Goal: Task Accomplishment & Management: Manage account settings

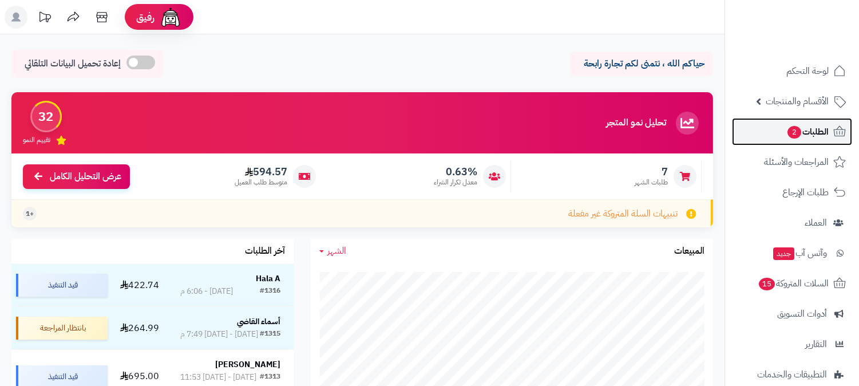
click at [827, 130] on span "الطلبات 2" at bounding box center [807, 132] width 42 height 16
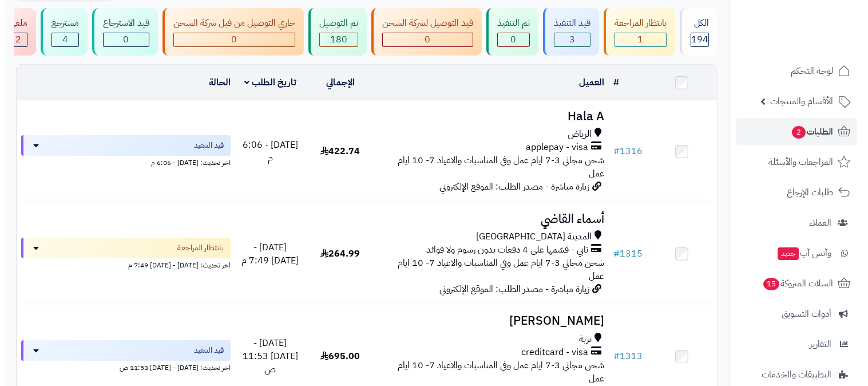
scroll to position [127, 0]
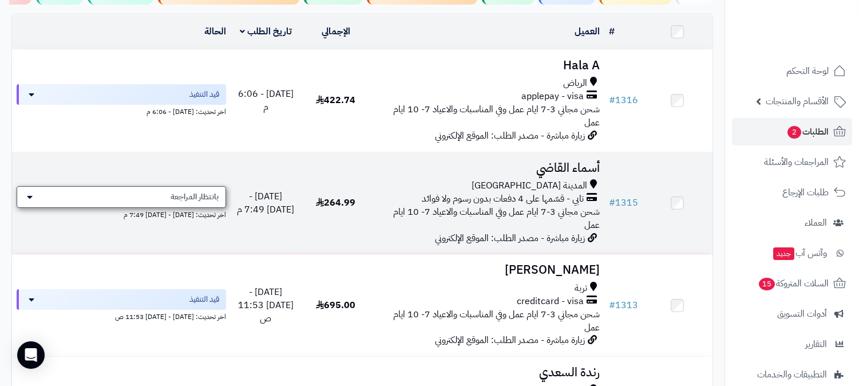
click at [207, 191] on span "بانتظار المراجعة" at bounding box center [195, 196] width 48 height 11
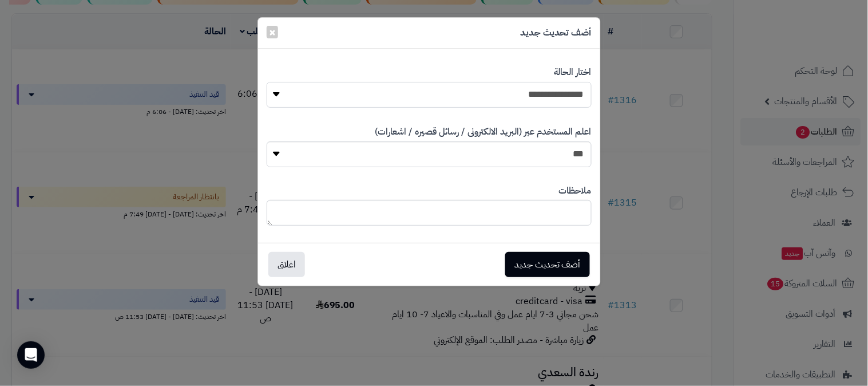
click at [418, 94] on select "**********" at bounding box center [429, 95] width 325 height 26
select select "*"
click at [267, 82] on select "**********" at bounding box center [429, 95] width 325 height 26
click at [571, 163] on select "*** **" at bounding box center [429, 154] width 325 height 26
select select "*"
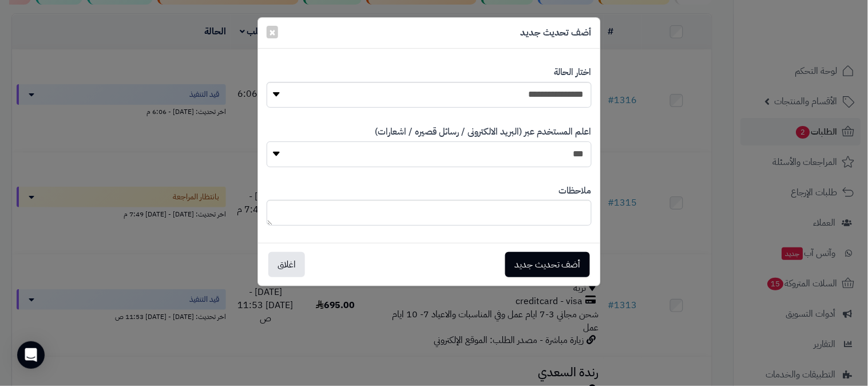
click at [267, 141] on select "*** **" at bounding box center [429, 154] width 325 height 26
click at [562, 271] on button "أضف تحديث جديد" at bounding box center [547, 263] width 85 height 25
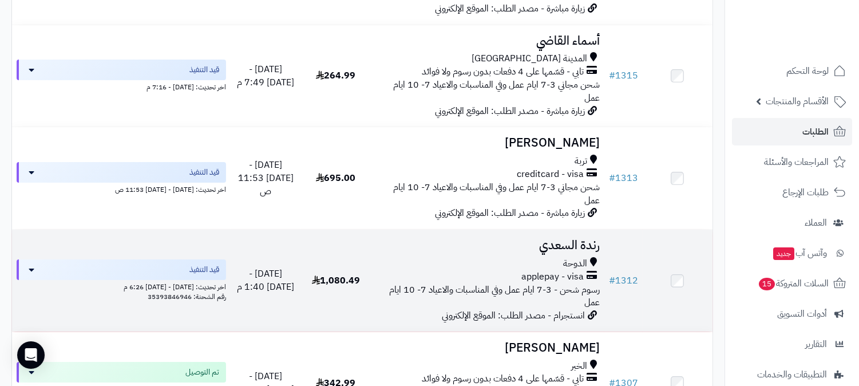
scroll to position [318, 0]
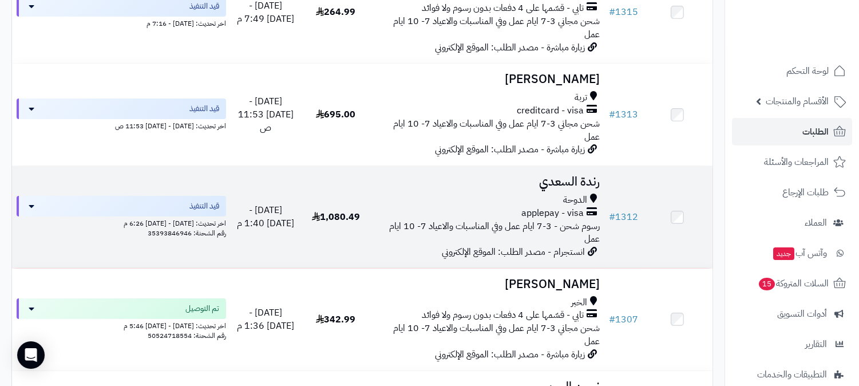
click at [563, 175] on h3 "رندة السعدي" at bounding box center [487, 181] width 224 height 13
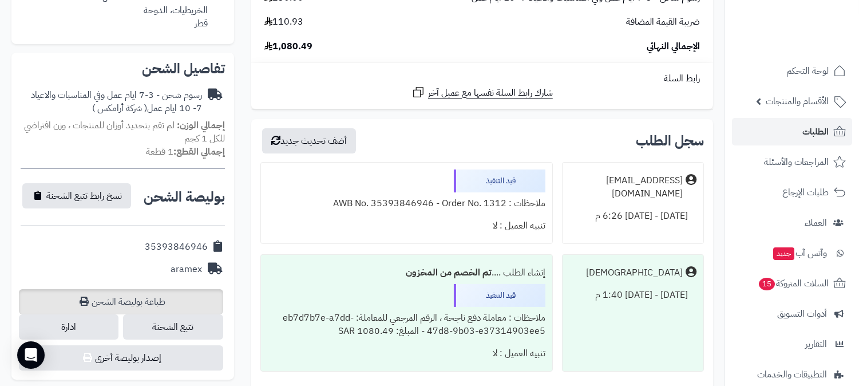
scroll to position [318, 0]
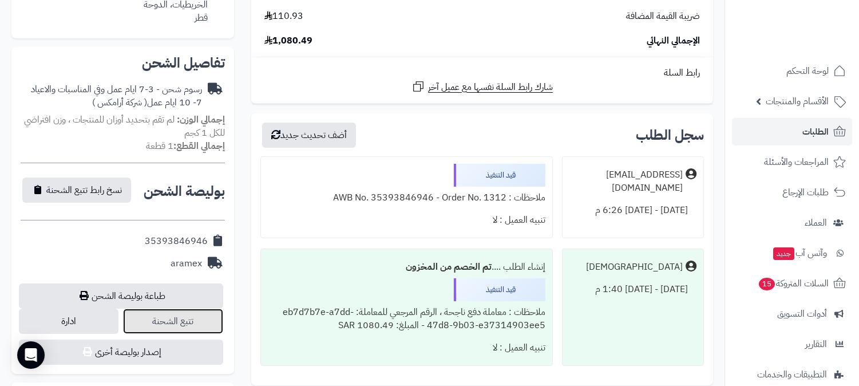
click at [165, 316] on link "تتبع الشحنة" at bounding box center [173, 320] width 100 height 25
click at [809, 133] on span "الطلبات" at bounding box center [815, 132] width 26 height 16
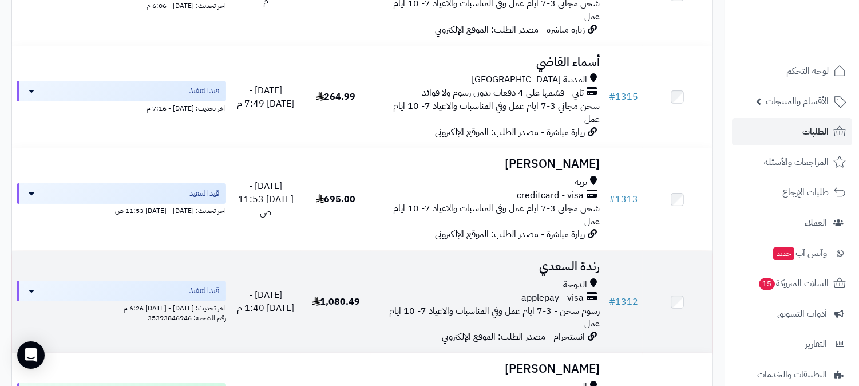
scroll to position [318, 0]
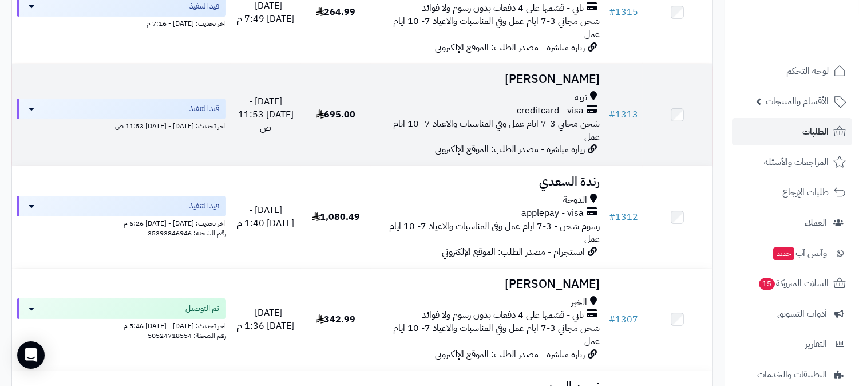
click at [460, 91] on div "تربة" at bounding box center [487, 97] width 224 height 13
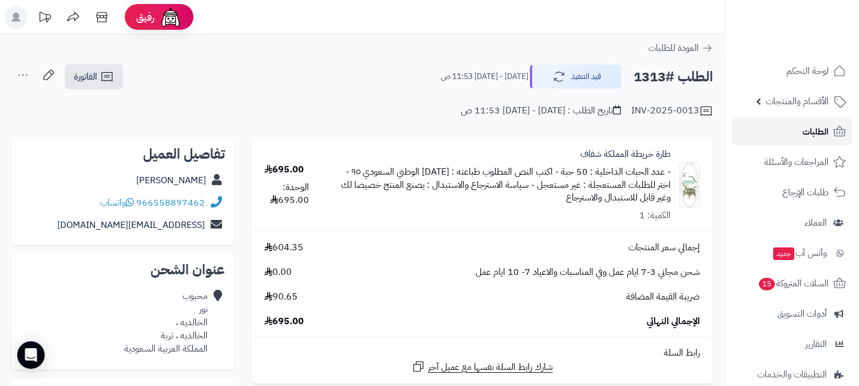
click at [831, 132] on link "الطلبات" at bounding box center [792, 131] width 120 height 27
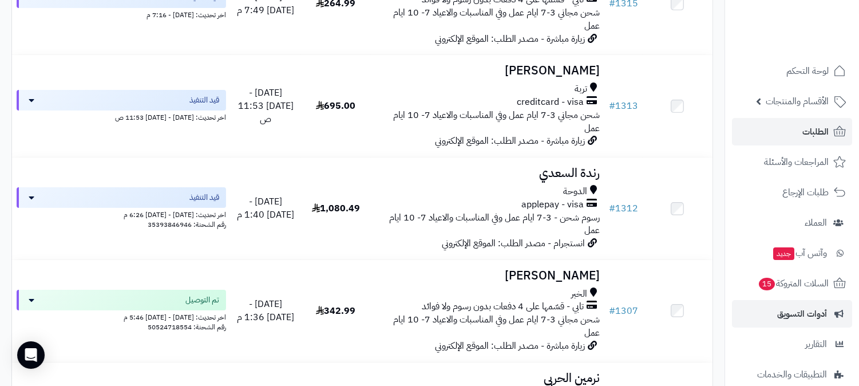
scroll to position [381, 0]
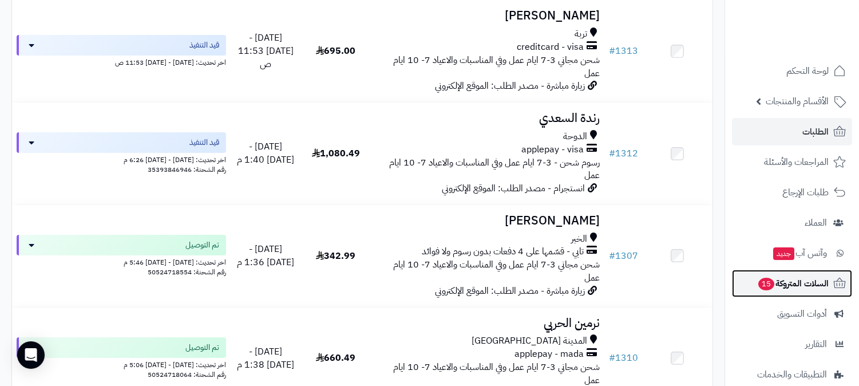
click at [825, 290] on span "السلات المتروكة 15" at bounding box center [793, 283] width 72 height 16
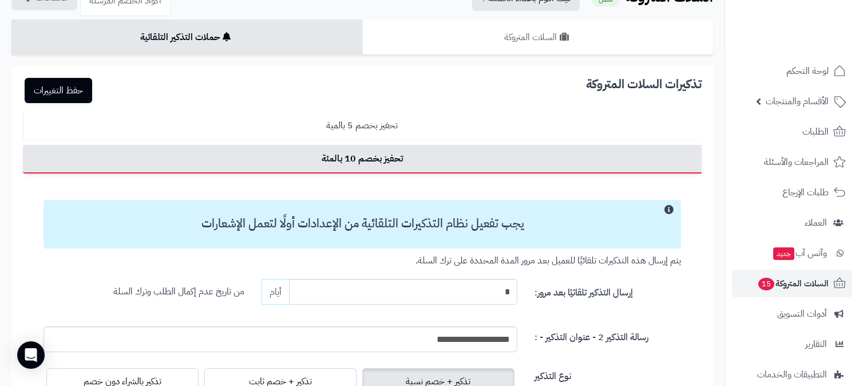
scroll to position [64, 0]
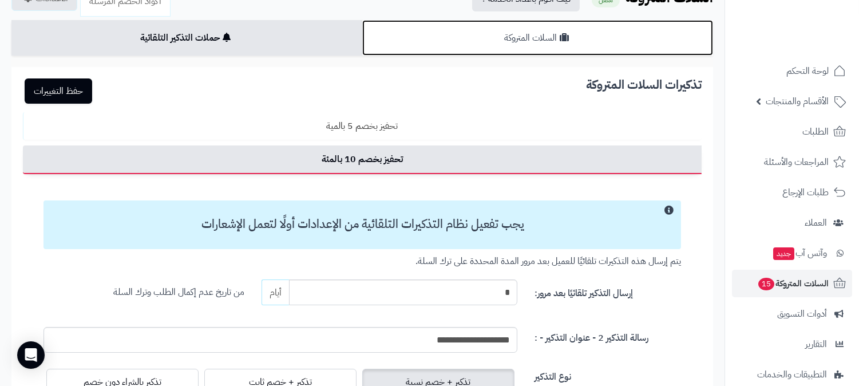
click at [611, 40] on link "السلات المتروكة" at bounding box center [537, 37] width 351 height 35
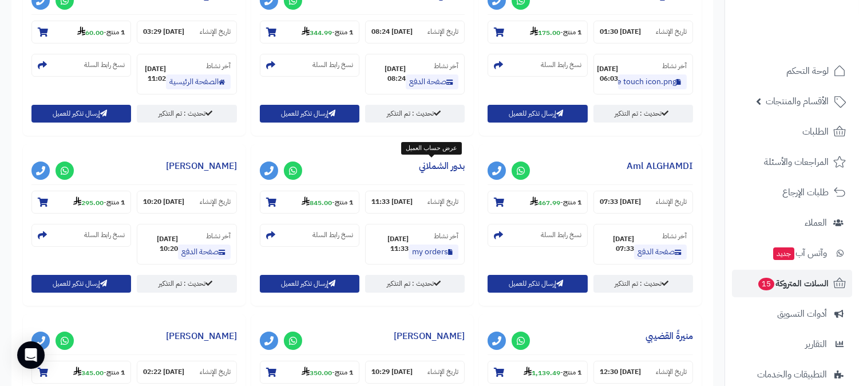
scroll to position [572, 0]
